Goal: Task Accomplishment & Management: Manage account settings

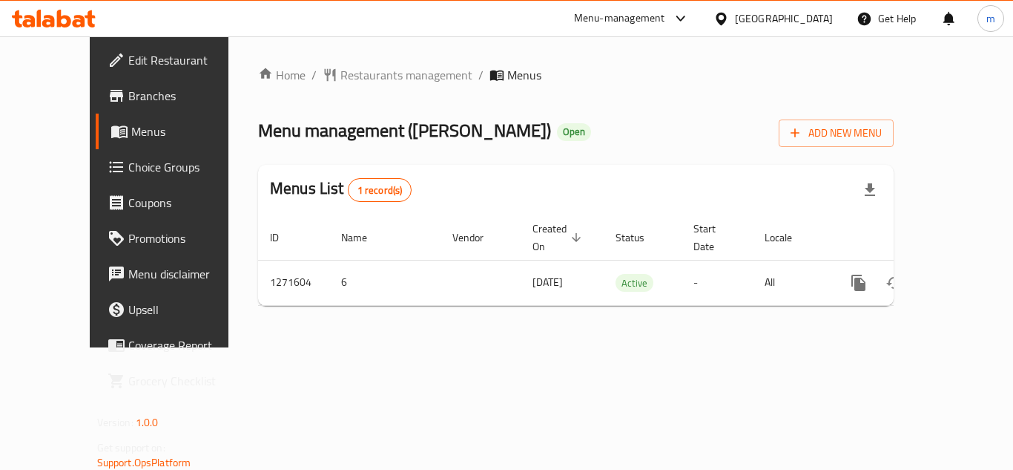
click at [60, 36] on div "Menu-management Kuwait Get Help m" at bounding box center [506, 19] width 1013 height 36
click at [60, 19] on icon at bounding box center [64, 19] width 14 height 18
click at [59, 25] on icon at bounding box center [64, 19] width 14 height 18
